Goal: Use online tool/utility: Utilize a website feature to perform a specific function

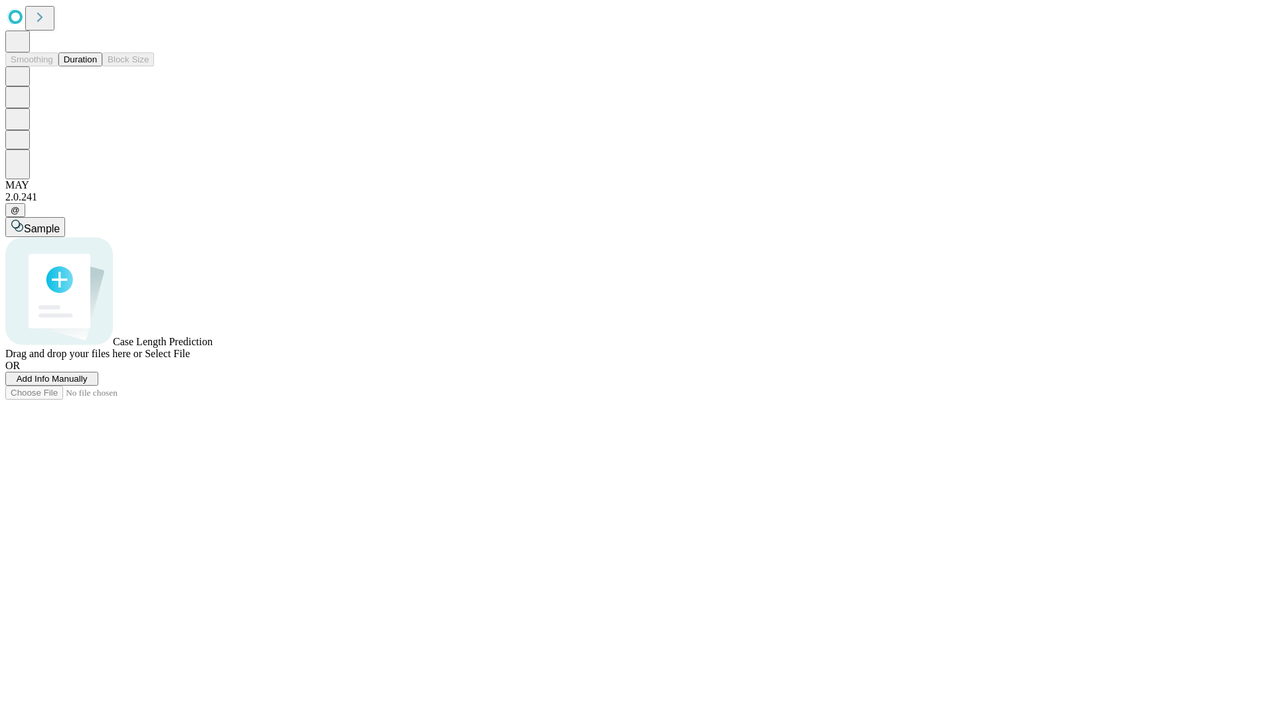
click at [97, 66] on button "Duration" at bounding box center [80, 59] width 44 height 14
click at [88, 384] on span "Add Info Manually" at bounding box center [52, 379] width 71 height 10
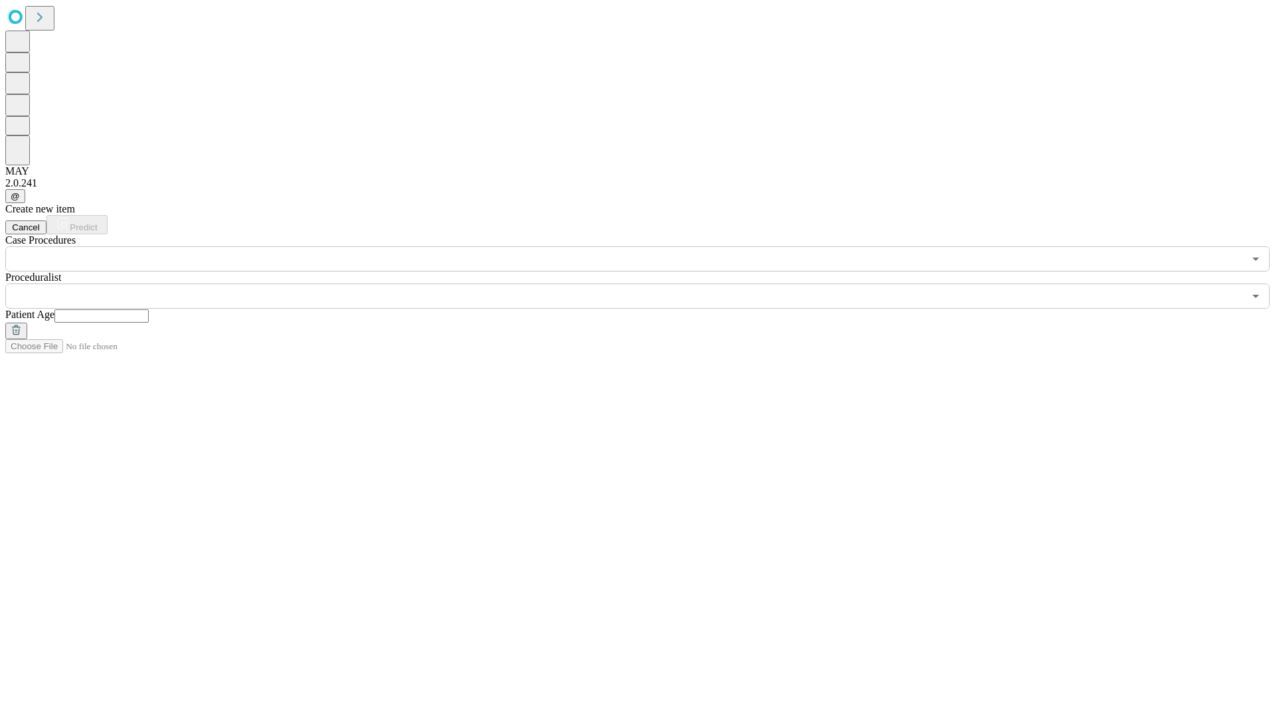
click at [149, 309] on input "text" at bounding box center [101, 315] width 94 height 13
type input "**"
click at [647, 284] on input "text" at bounding box center [624, 296] width 1239 height 25
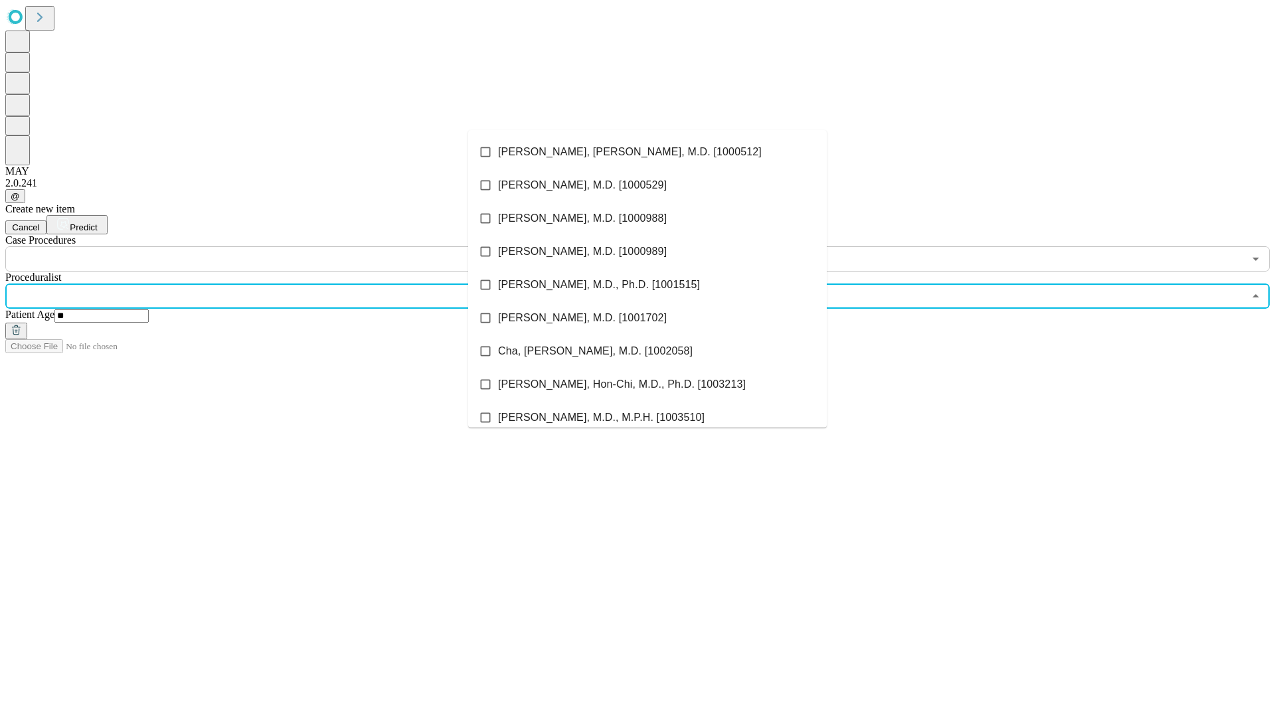
click at [647, 152] on li "[PERSON_NAME], [PERSON_NAME], M.D. [1000512]" at bounding box center [647, 151] width 359 height 33
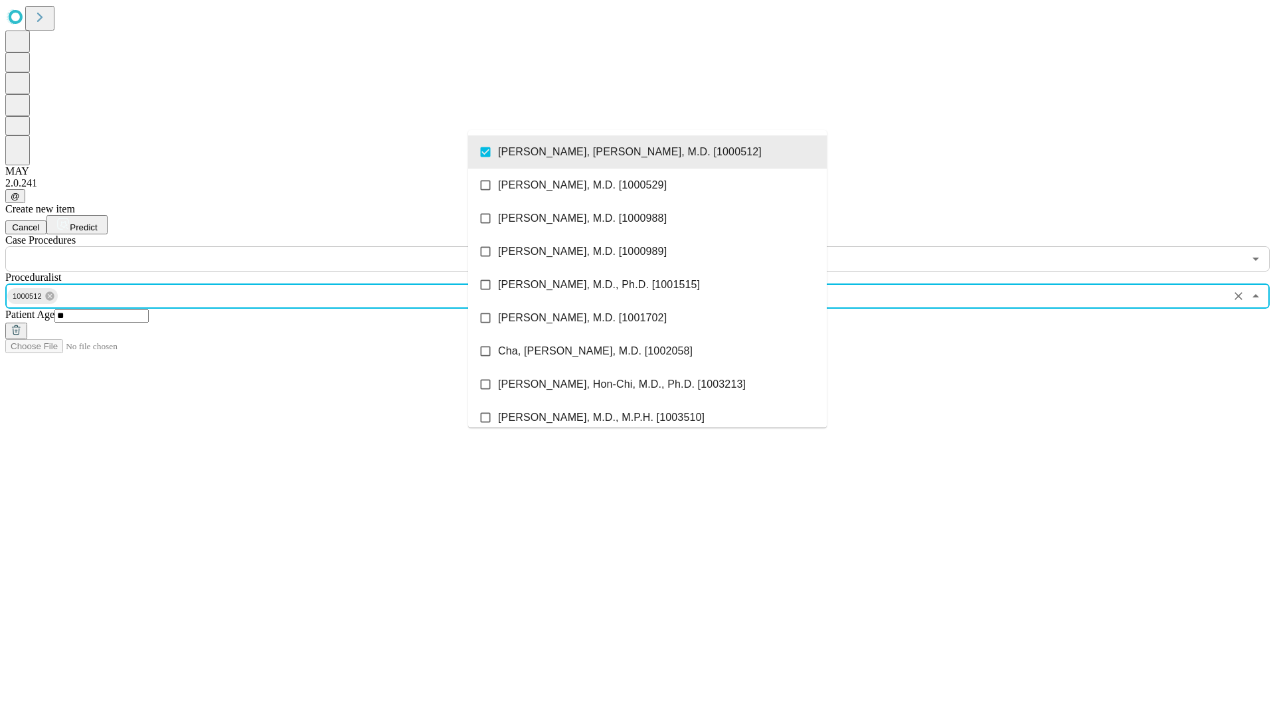
click at [279, 246] on input "text" at bounding box center [624, 258] width 1239 height 25
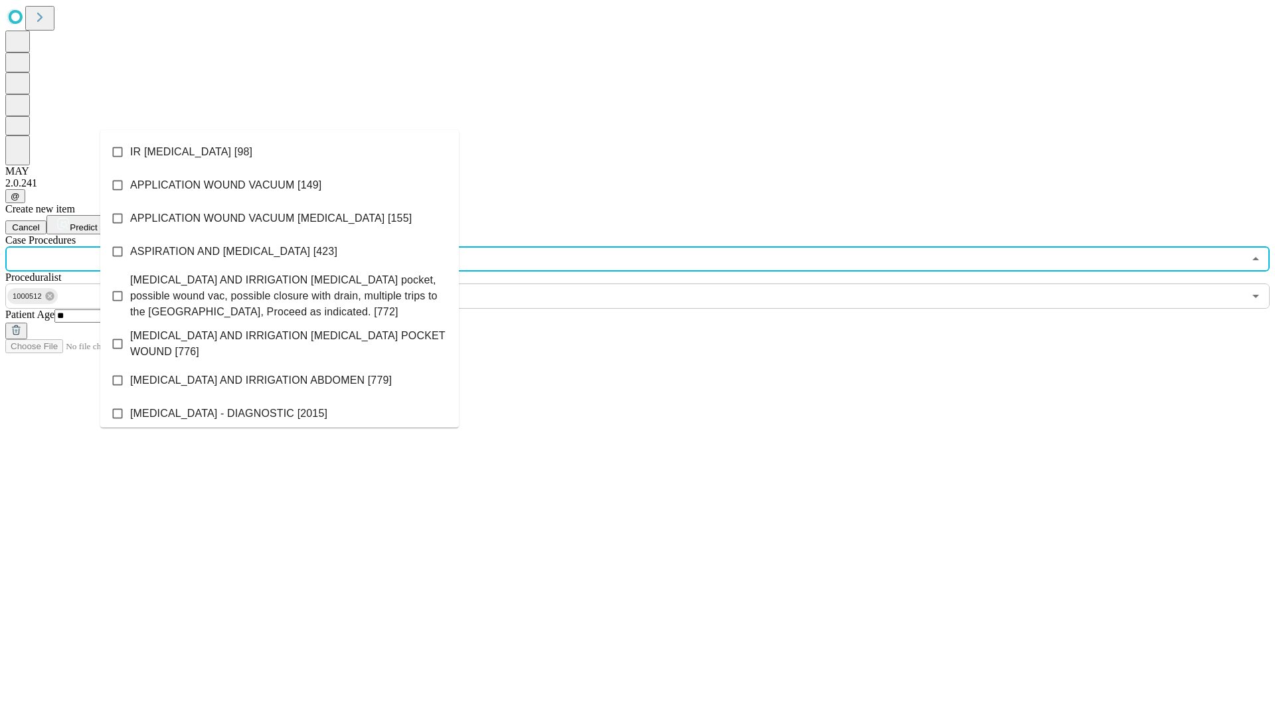
click at [280, 152] on li "IR [MEDICAL_DATA] [98]" at bounding box center [279, 151] width 359 height 33
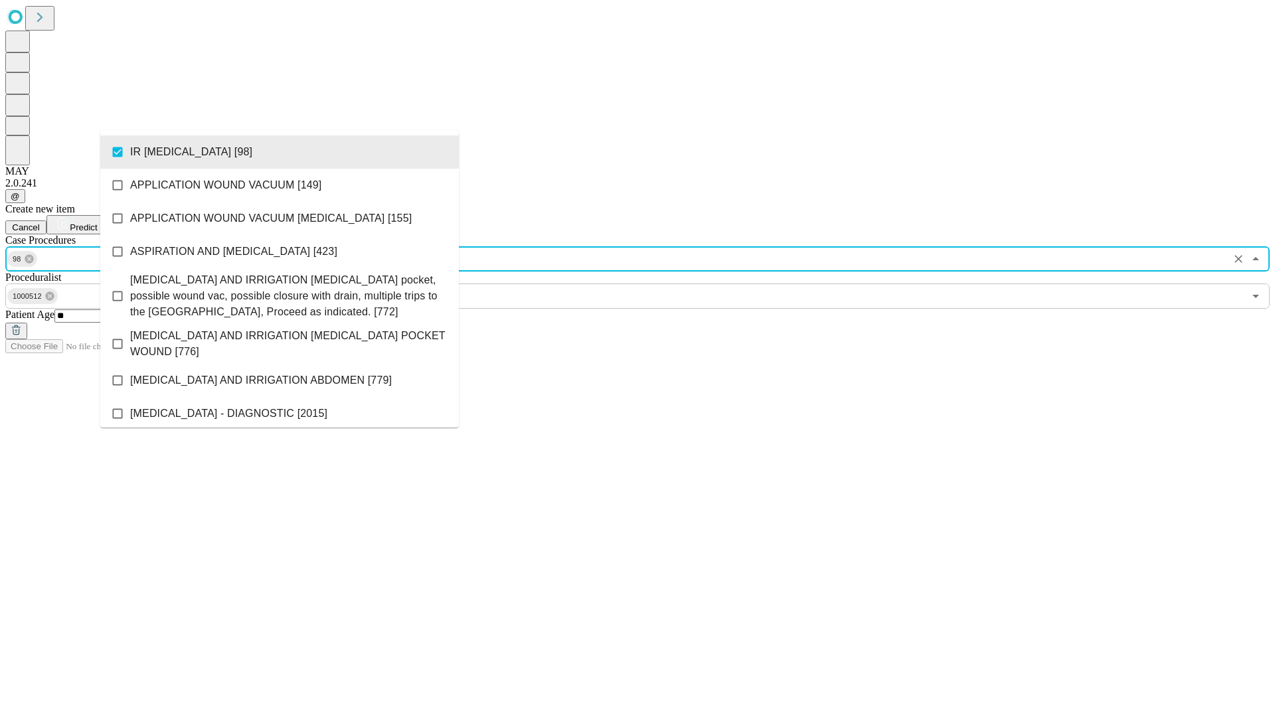
click at [97, 222] on span "Predict" at bounding box center [83, 227] width 27 height 10
